Goal: Information Seeking & Learning: Check status

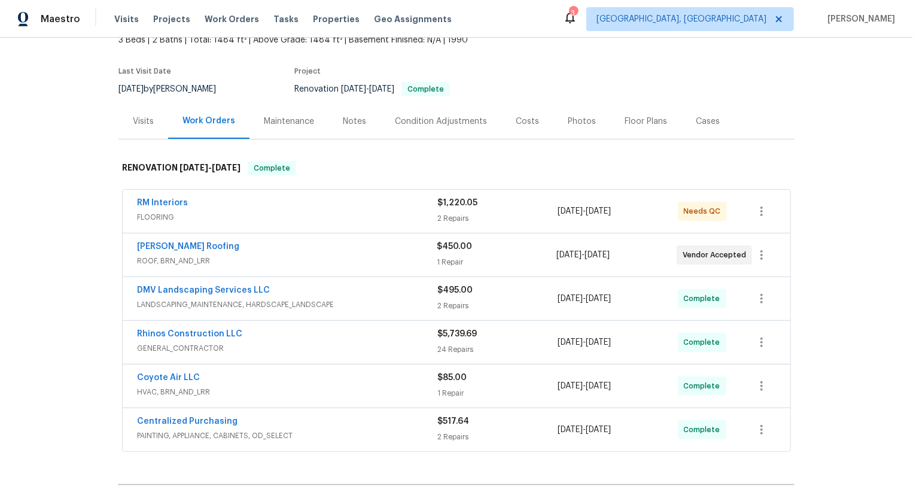
scroll to position [223, 0]
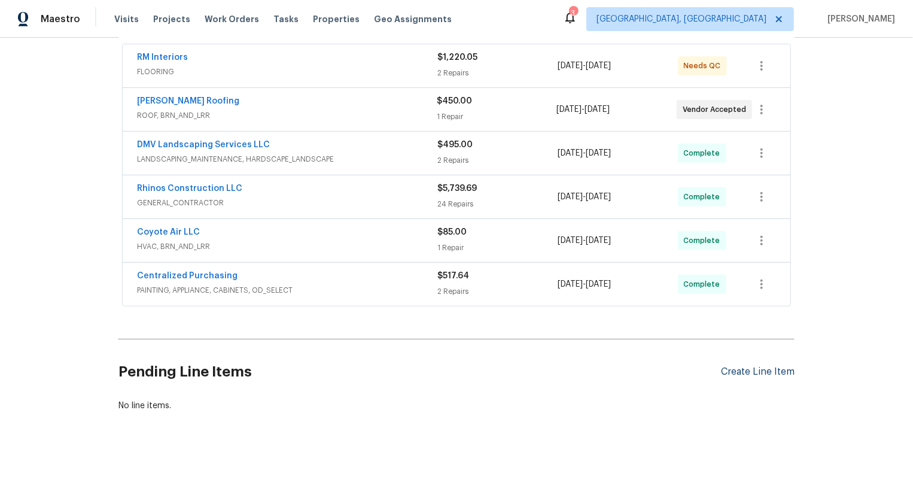
click at [768, 374] on div "Create Line Item" at bounding box center [758, 371] width 74 height 11
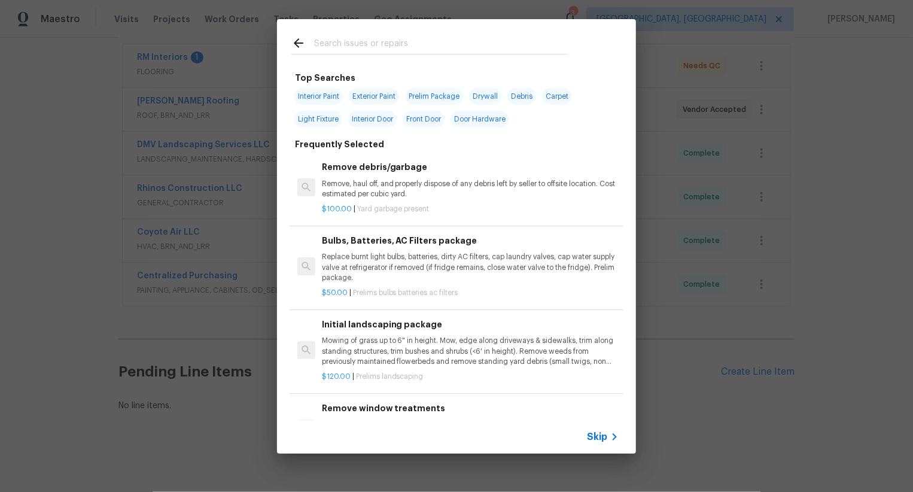
click at [596, 437] on span "Skip" at bounding box center [597, 437] width 20 height 12
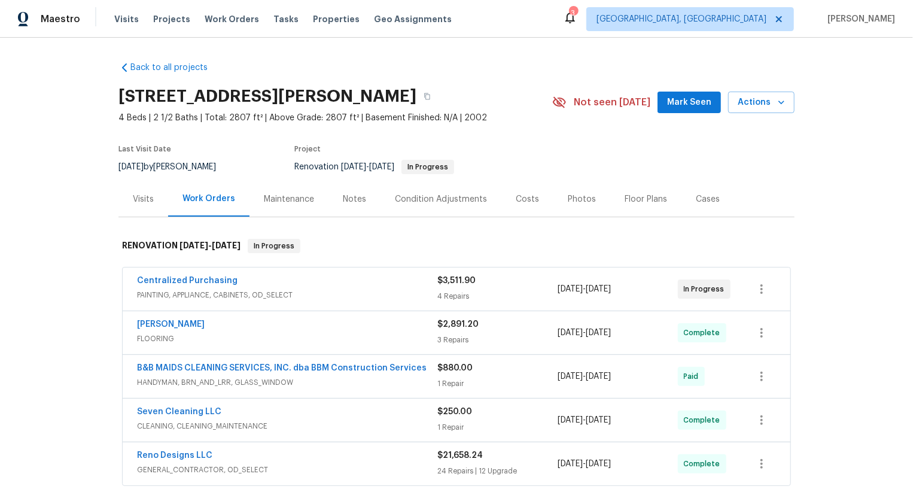
scroll to position [315, 0]
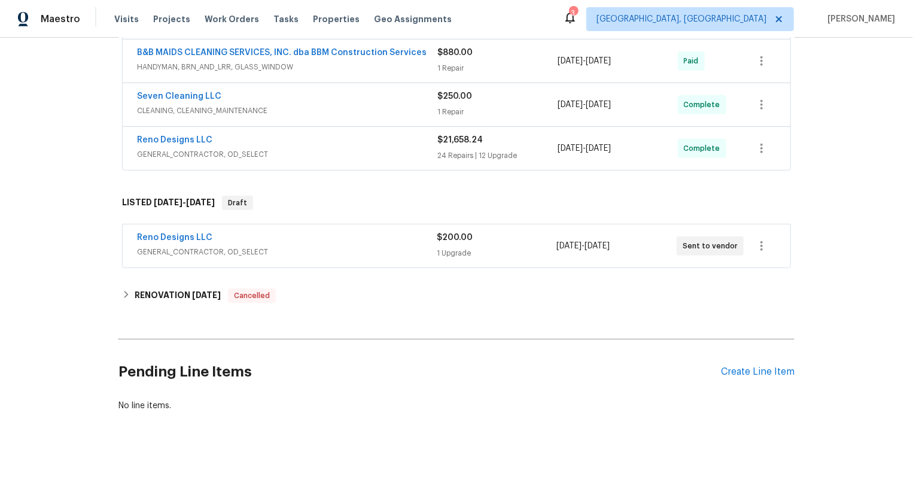
click at [130, 233] on div "Reno Designs LLC GENERAL_CONTRACTOR, OD_SELECT $200.00 1 Upgrade 8/20/2025 - 8/…" at bounding box center [457, 245] width 668 height 43
copy link "Reno Designs LLC"
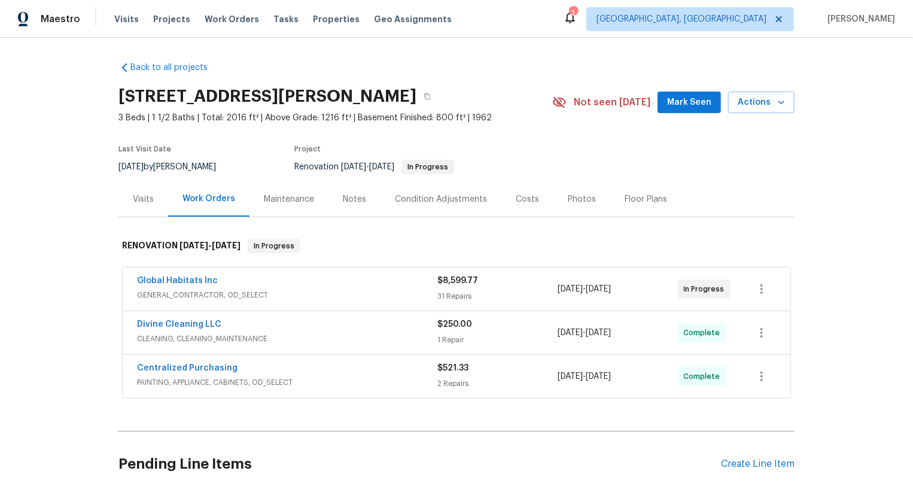
click at [209, 285] on span "Global Habitats Inc" at bounding box center [177, 281] width 81 height 12
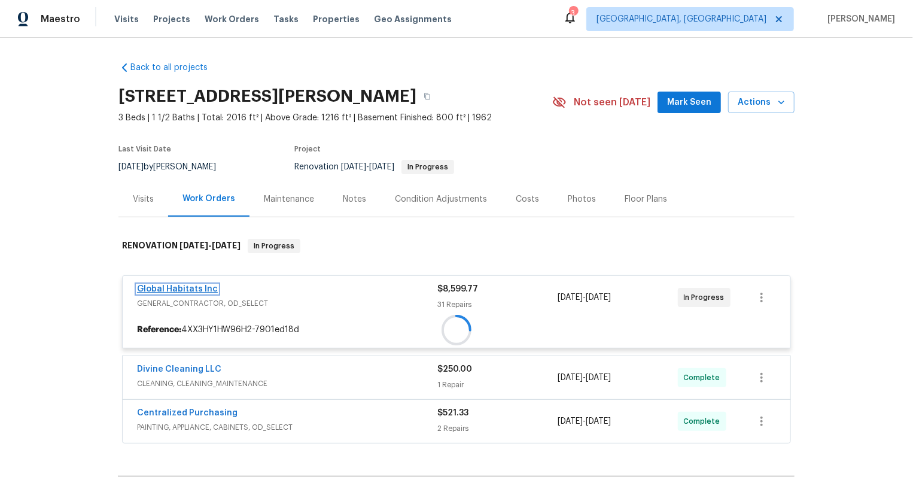
click at [208, 283] on span "Global Habitats Inc" at bounding box center [177, 289] width 81 height 12
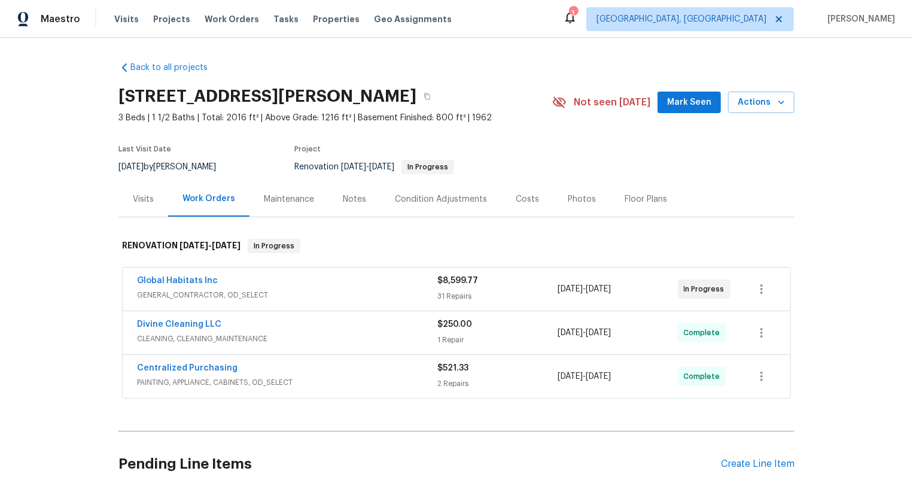
click at [207, 290] on span "GENERAL_CONTRACTOR, OD_SELECT" at bounding box center [287, 295] width 300 height 12
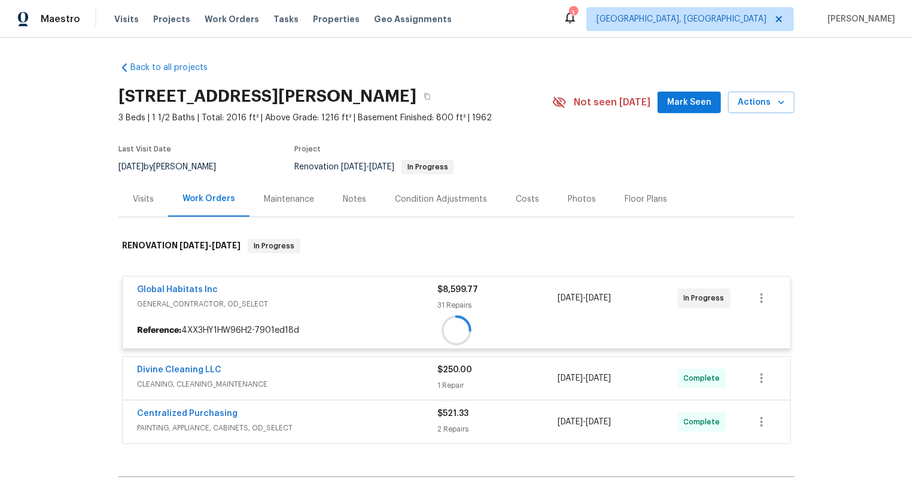
click at [207, 276] on div "Global Habitats Inc GENERAL_CONTRACTOR, OD_SELECT $8,599.77 31 Repairs 8/8/2025…" at bounding box center [457, 297] width 668 height 43
click at [205, 282] on div at bounding box center [456, 337] width 676 height 221
click at [205, 285] on div at bounding box center [456, 337] width 676 height 221
click at [206, 291] on div at bounding box center [456, 337] width 676 height 221
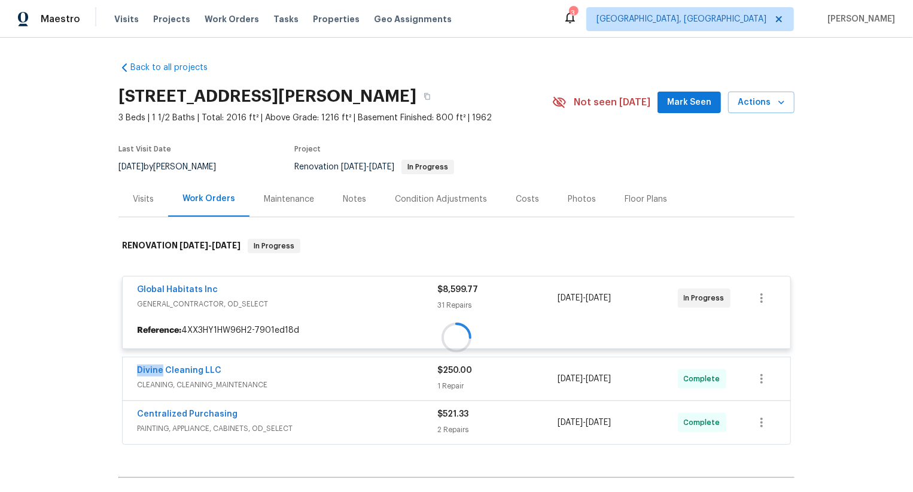
click at [206, 291] on div at bounding box center [456, 337] width 676 height 221
click at [205, 291] on div at bounding box center [456, 337] width 676 height 221
click at [203, 289] on div at bounding box center [456, 337] width 676 height 221
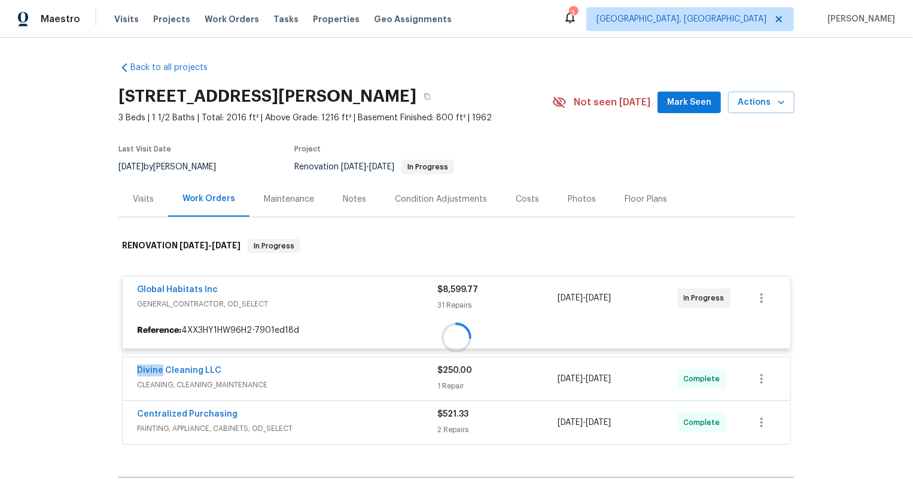
click at [203, 289] on div at bounding box center [456, 337] width 676 height 221
click at [202, 289] on div at bounding box center [456, 337] width 676 height 221
click at [203, 290] on div at bounding box center [456, 337] width 676 height 221
click at [514, 141] on div "Last Visit Date 8/21/2025 by Diana Brink Project Renovation 8/8/2025 - 8/18/202…" at bounding box center [321, 159] width 406 height 43
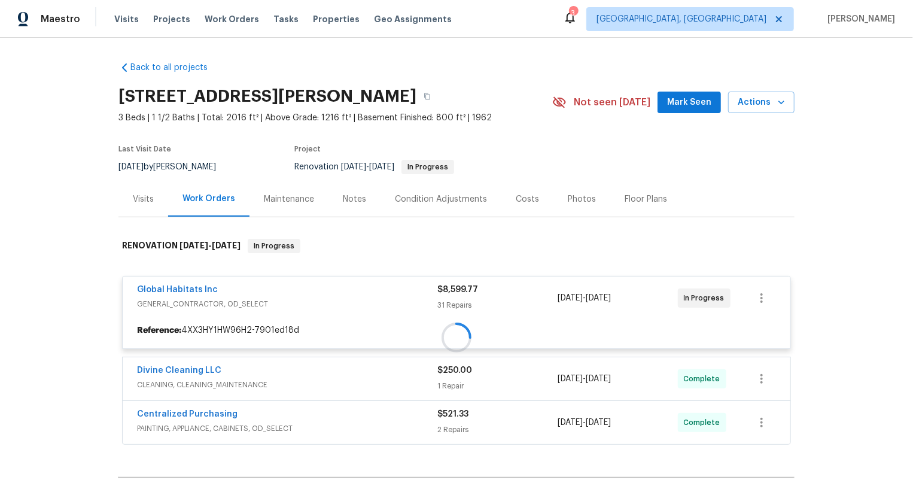
click at [192, 290] on div at bounding box center [456, 337] width 676 height 221
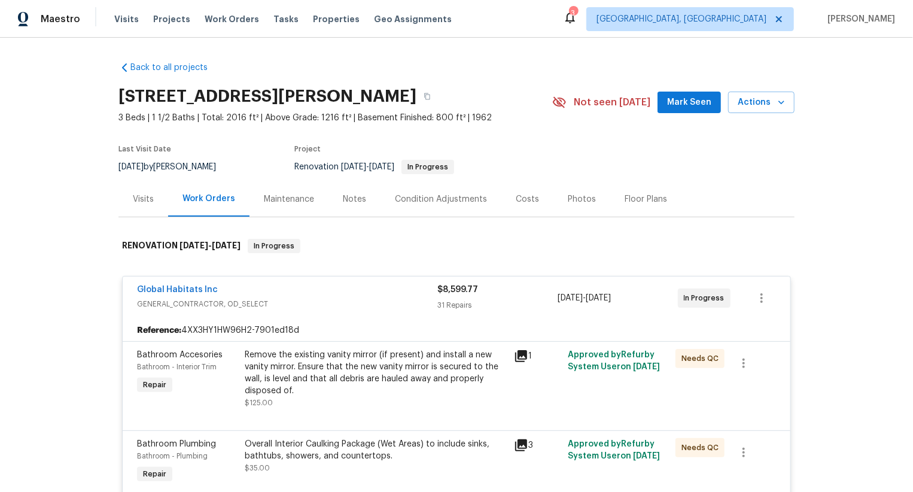
click at [346, 200] on div "Notes" at bounding box center [354, 199] width 23 height 12
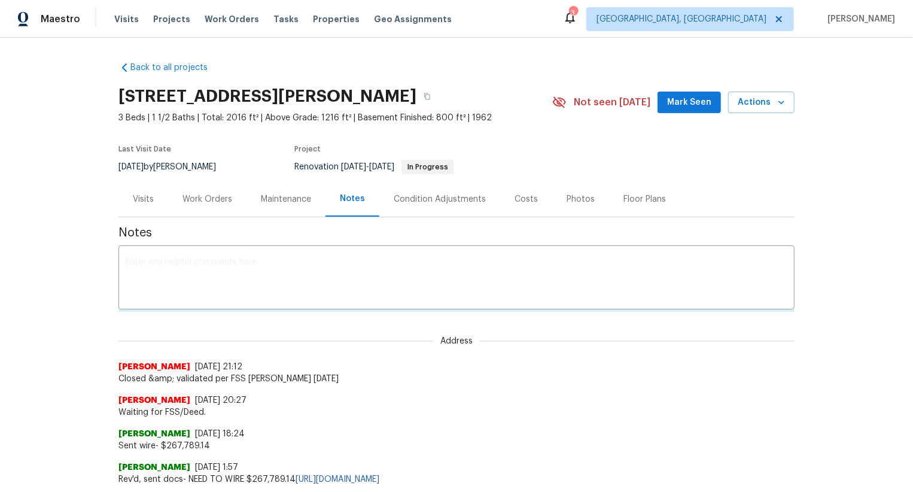
click at [330, 388] on div "Gopi Krishnan 8/8/25, 20:27 Waiting for FSS/Deed." at bounding box center [456, 402] width 676 height 34
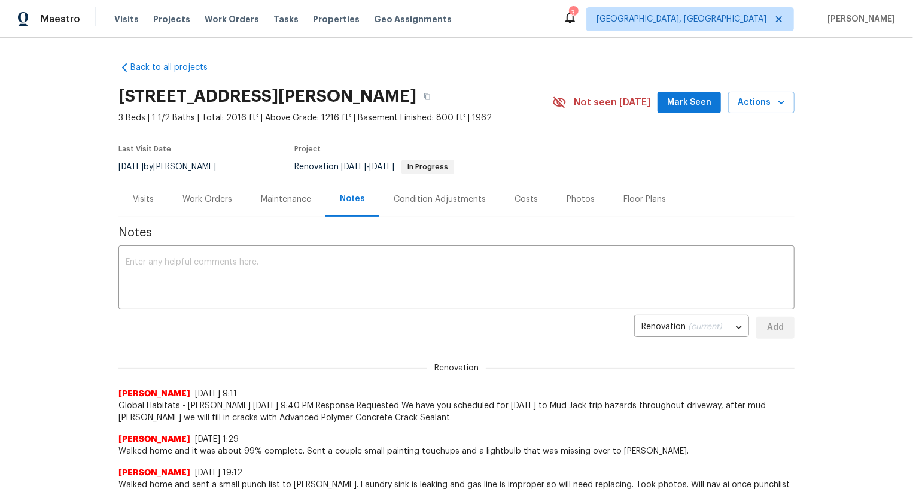
click at [205, 195] on div "Work Orders" at bounding box center [207, 199] width 50 height 12
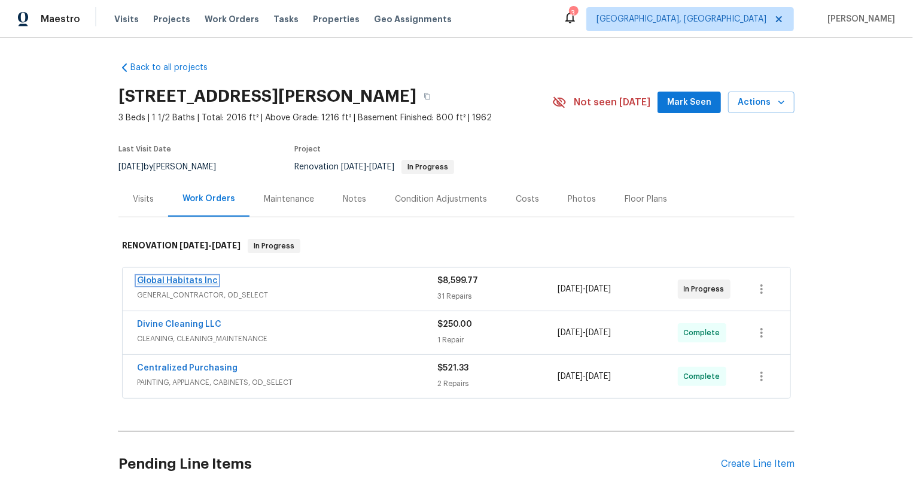
click at [203, 282] on link "Global Habitats Inc" at bounding box center [177, 280] width 81 height 8
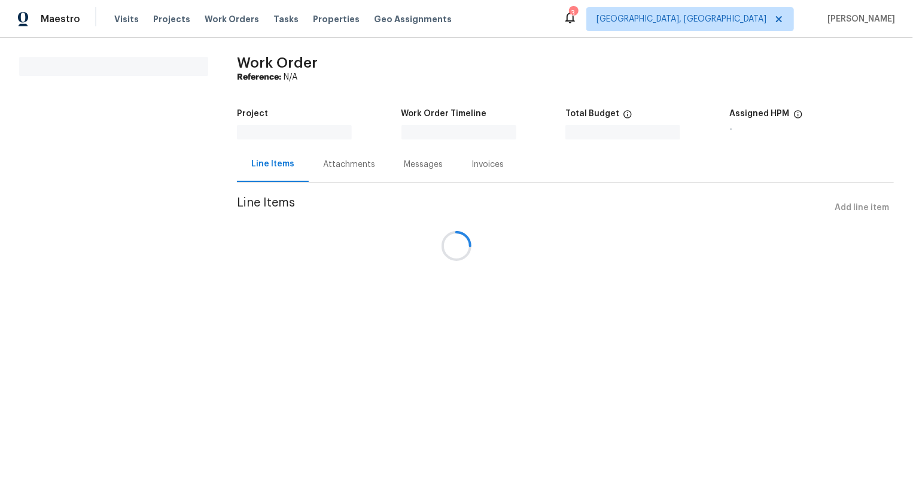
click at [352, 175] on div at bounding box center [456, 246] width 913 height 492
click at [363, 167] on div at bounding box center [456, 246] width 913 height 492
click at [362, 163] on div at bounding box center [456, 246] width 913 height 492
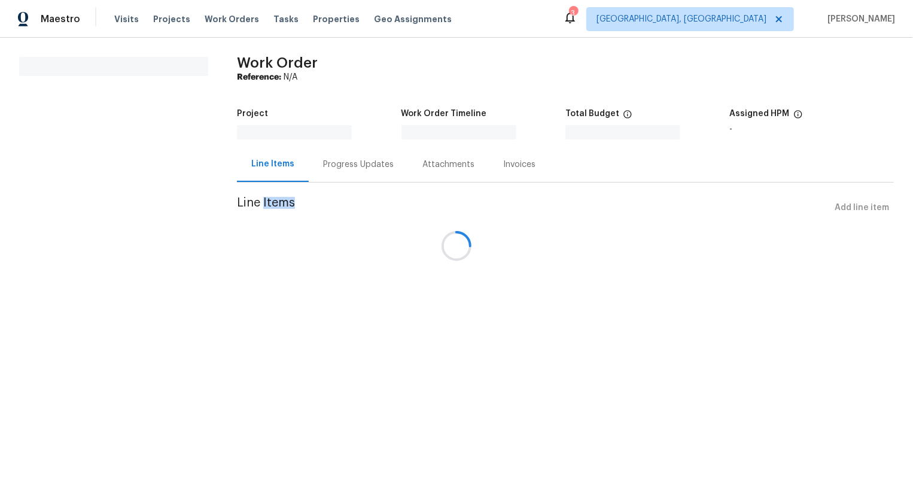
click at [360, 162] on div at bounding box center [456, 246] width 913 height 492
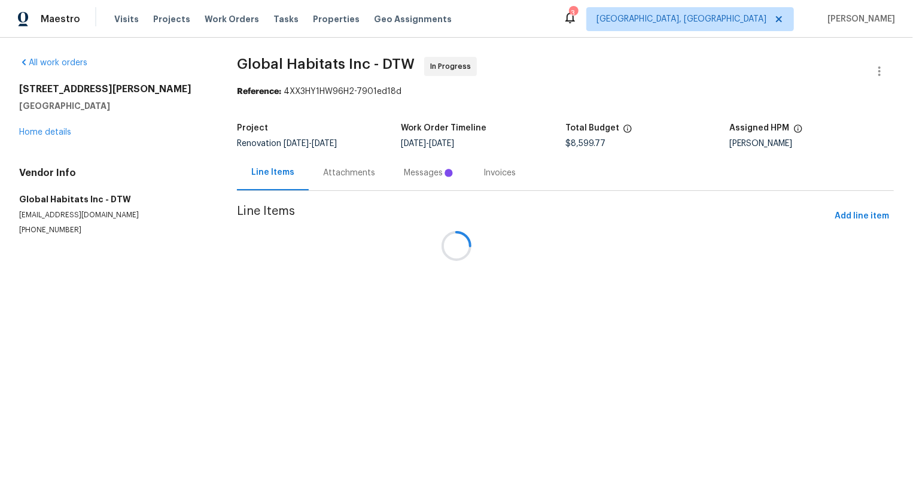
click at [398, 178] on div at bounding box center [456, 246] width 913 height 492
click at [412, 178] on div at bounding box center [456, 246] width 913 height 492
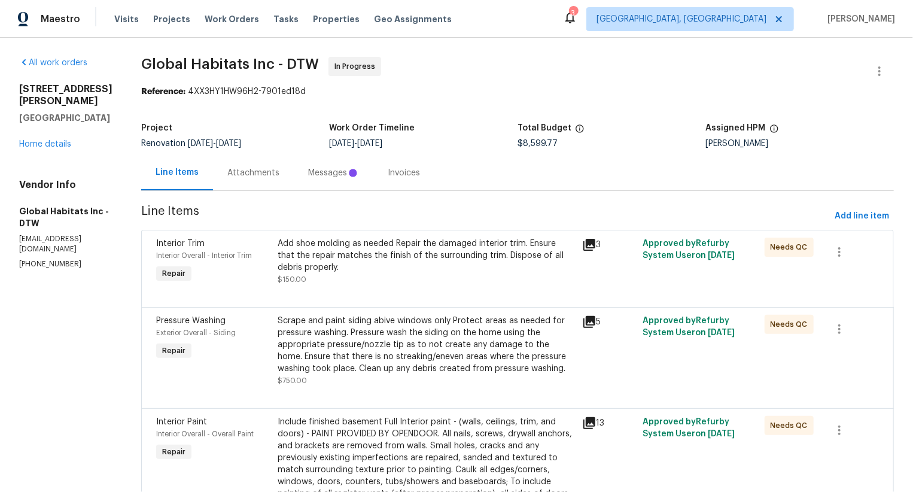
click at [422, 173] on div "Line Items Attachments Messages Invoices" at bounding box center [517, 173] width 753 height 36
click at [347, 178] on icon at bounding box center [353, 173] width 12 height 12
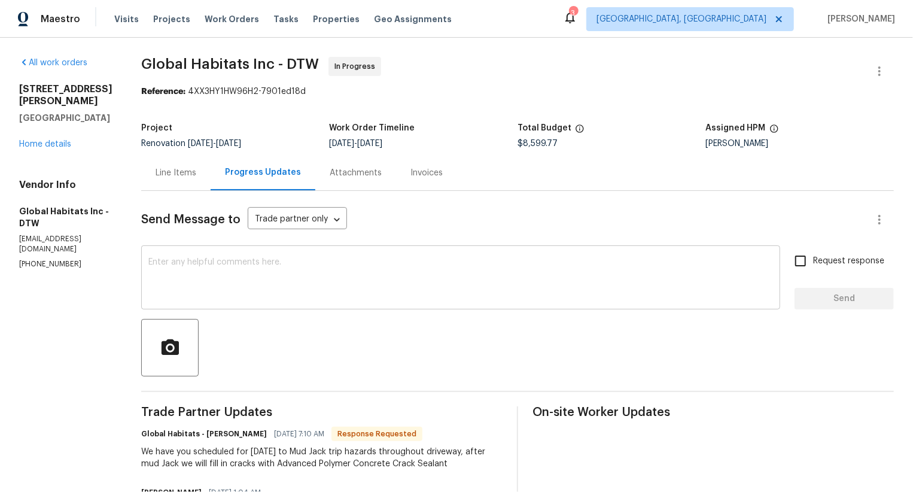
scroll to position [182, 0]
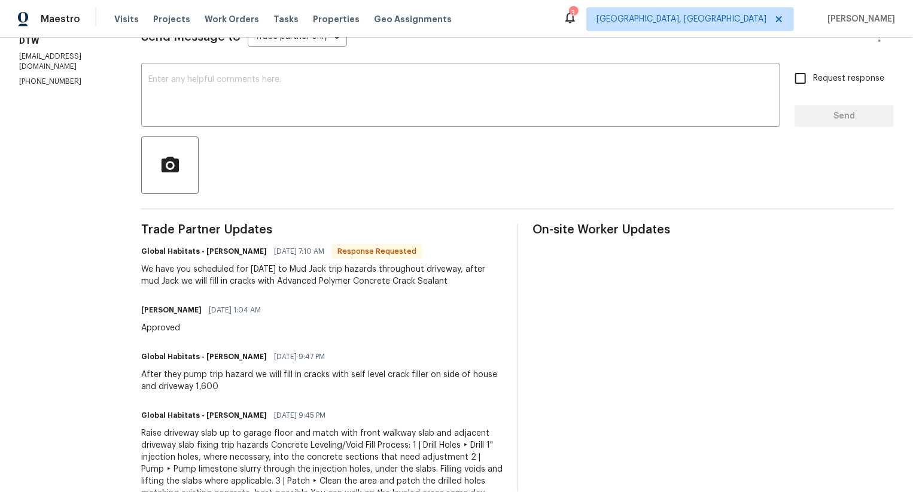
click at [357, 273] on div "We have you scheduled for Friday the 22nd to Mud Jack trip hazards throughout d…" at bounding box center [321, 275] width 361 height 24
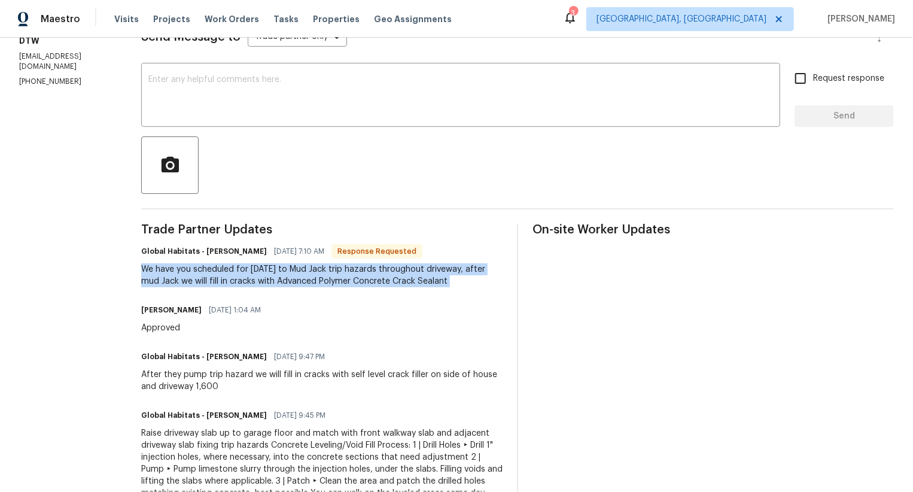
click at [357, 273] on div "We have you scheduled for Friday the 22nd to Mud Jack trip hazards throughout d…" at bounding box center [321, 275] width 361 height 24
click at [356, 279] on div "We have you scheduled for Friday the 22nd to Mud Jack trip hazards throughout d…" at bounding box center [321, 275] width 361 height 24
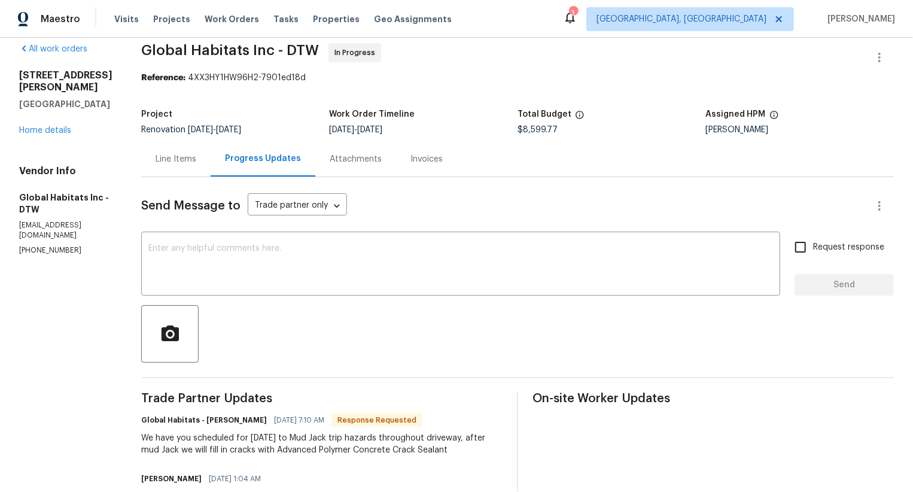
scroll to position [0, 0]
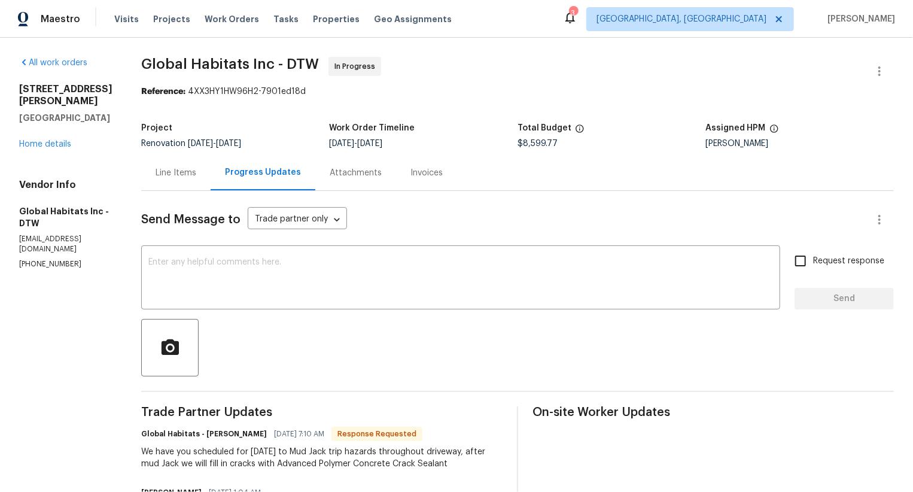
click at [57, 137] on div "14292 Hubbell St Livonia, MI 48154 Home details" at bounding box center [65, 116] width 93 height 67
click at [57, 140] on link "Home details" at bounding box center [45, 144] width 52 height 8
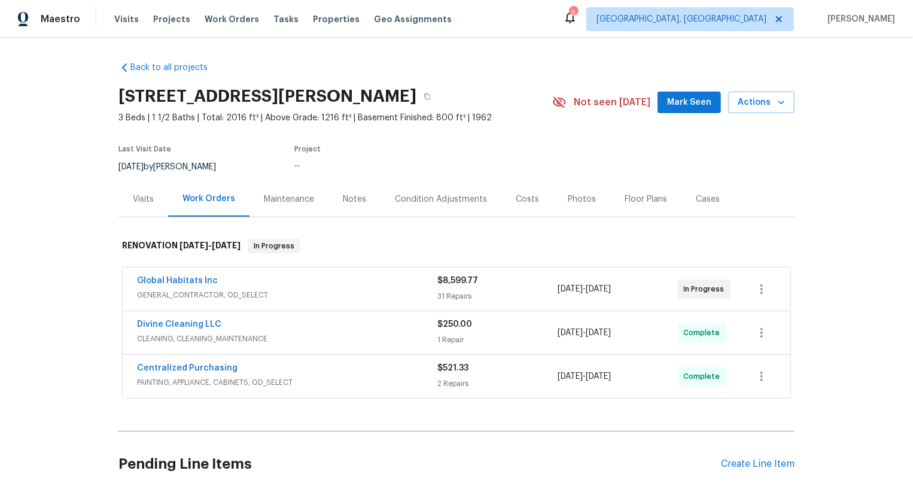
click at [129, 282] on div "Global Habitats Inc GENERAL_CONTRACTOR, OD_SELECT $8,599.77 31 Repairs 8/8/2025…" at bounding box center [457, 288] width 668 height 43
copy link "Global Habitats Inc"
click at [198, 281] on link "Global Habitats Inc" at bounding box center [177, 280] width 81 height 8
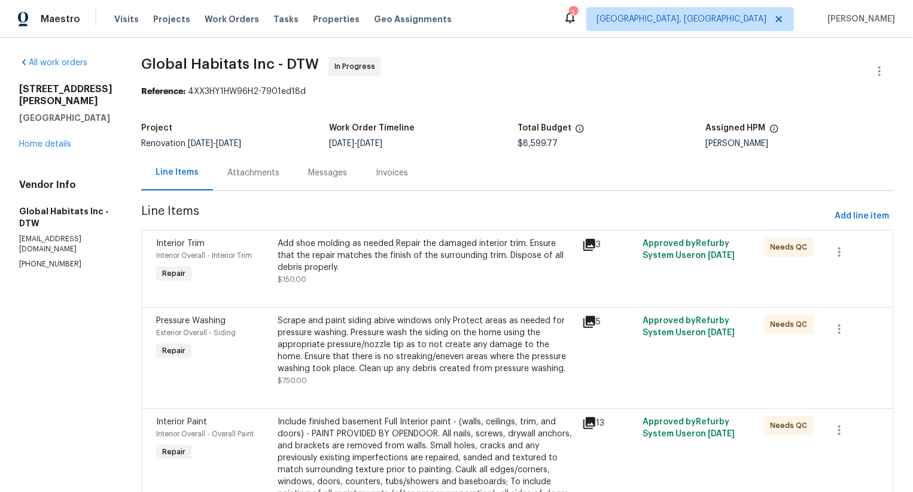
click at [308, 178] on div "Messages" at bounding box center [327, 173] width 39 height 12
click at [294, 178] on div "Attachments" at bounding box center [253, 172] width 81 height 35
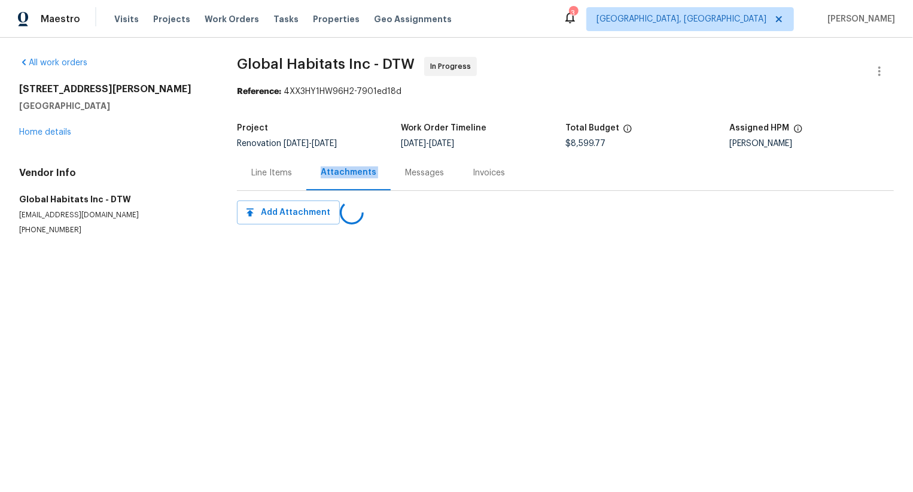
click at [307, 178] on div "Attachments" at bounding box center [348, 172] width 84 height 35
click at [398, 172] on div "Messages" at bounding box center [425, 172] width 68 height 35
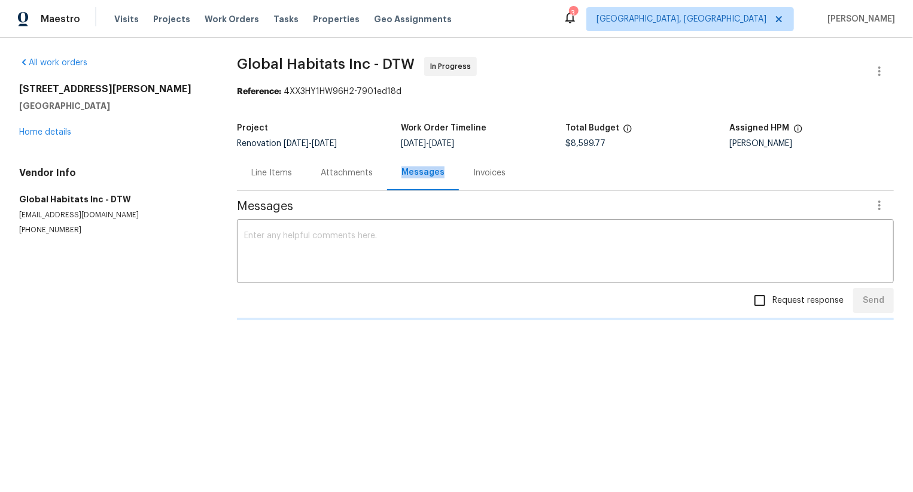
click at [398, 172] on div "Messages" at bounding box center [423, 172] width 72 height 35
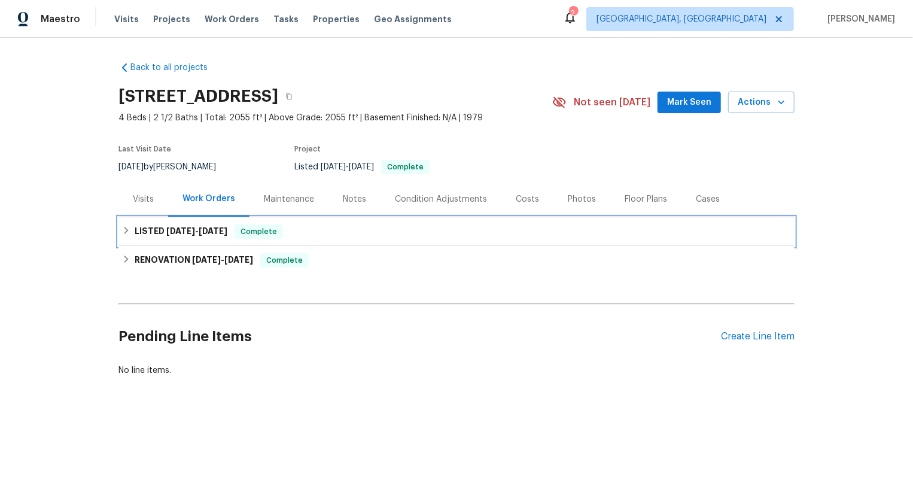
click at [212, 233] on span "7/29/25" at bounding box center [213, 231] width 29 height 8
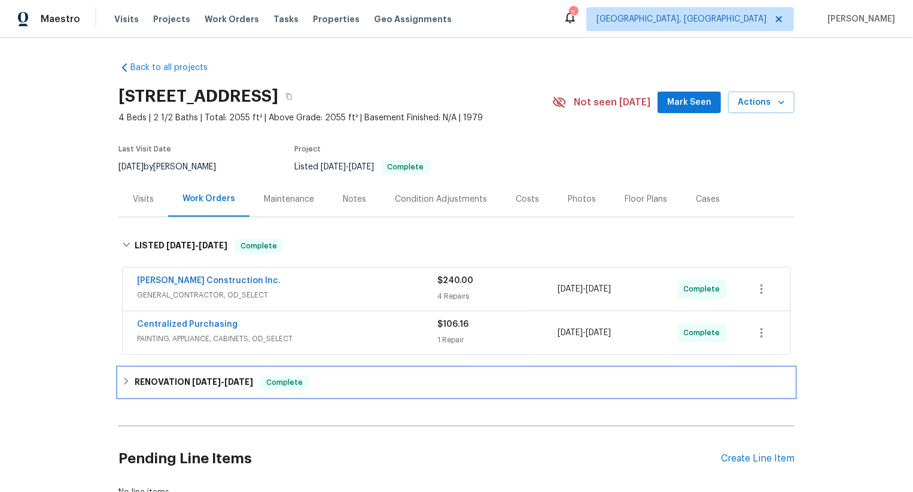
click at [221, 374] on div "RENOVATION 6/9/25 - 7/8/25 Complete" at bounding box center [456, 382] width 676 height 29
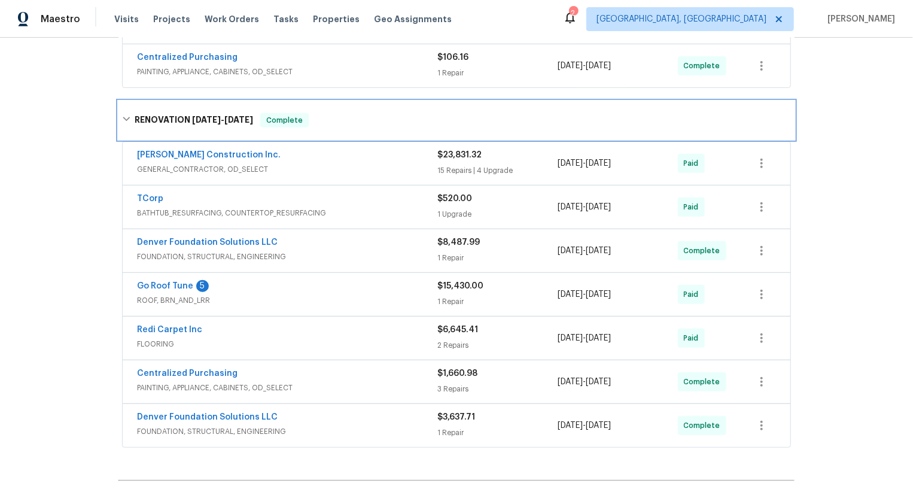
scroll to position [159, 0]
